Goal: Find specific page/section

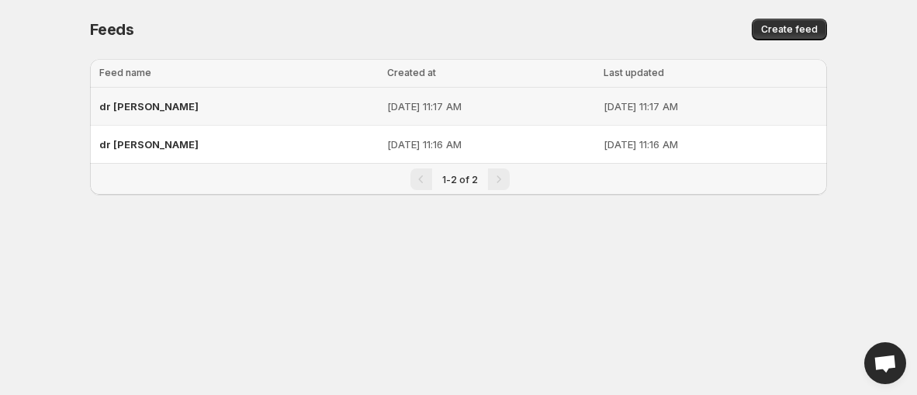
click at [387, 109] on p "[DATE] 11:17 AM" at bounding box center [490, 107] width 207 height 16
